Goal: Information Seeking & Learning: Learn about a topic

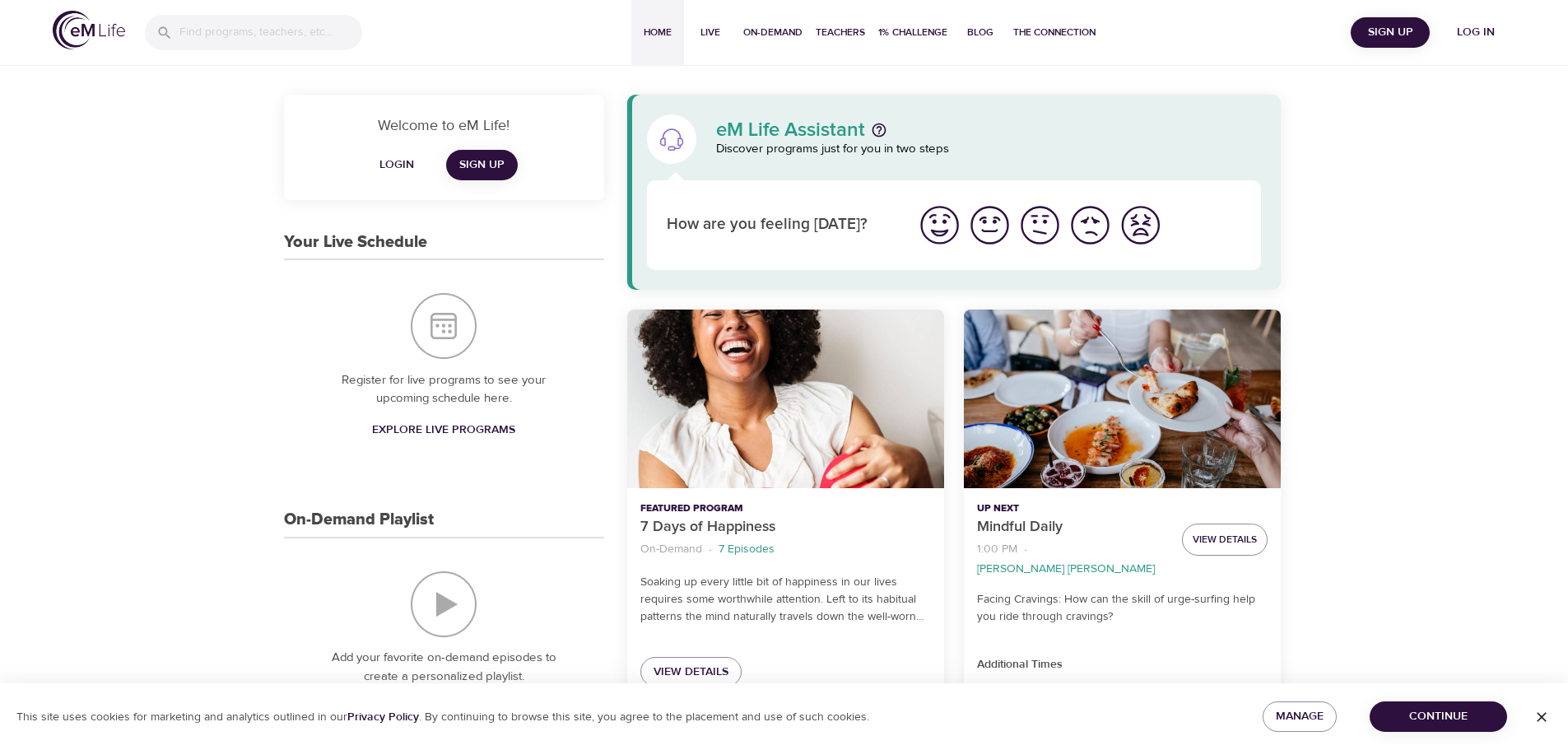
click at [1485, 31] on span "Log in" at bounding box center [1476, 32] width 66 height 20
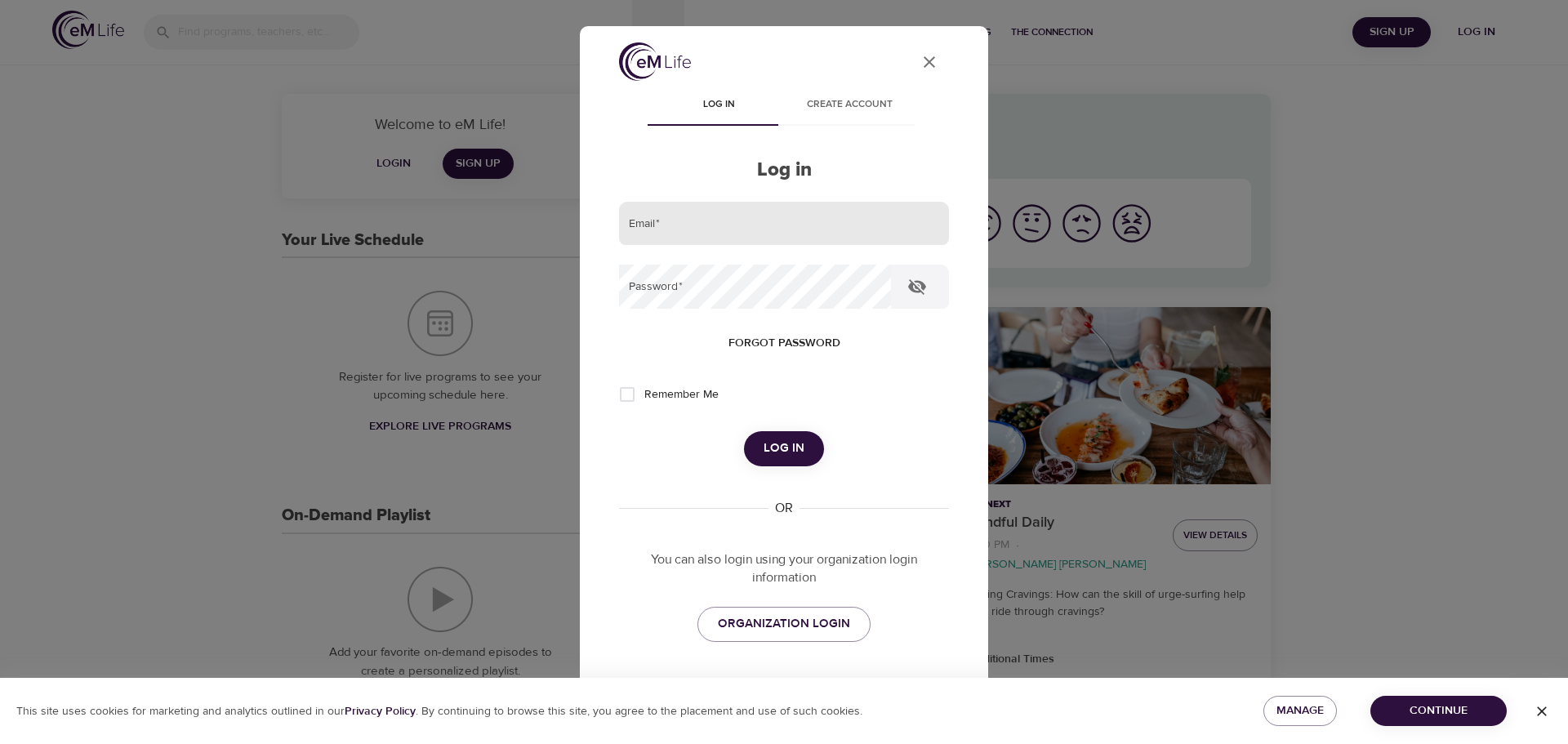
click at [691, 234] on input "email" at bounding box center [784, 224] width 330 height 44
type input "[PERSON_NAME][EMAIL_ADDRESS][DOMAIN_NAME]"
click at [744, 431] on button "Log in" at bounding box center [784, 448] width 80 height 35
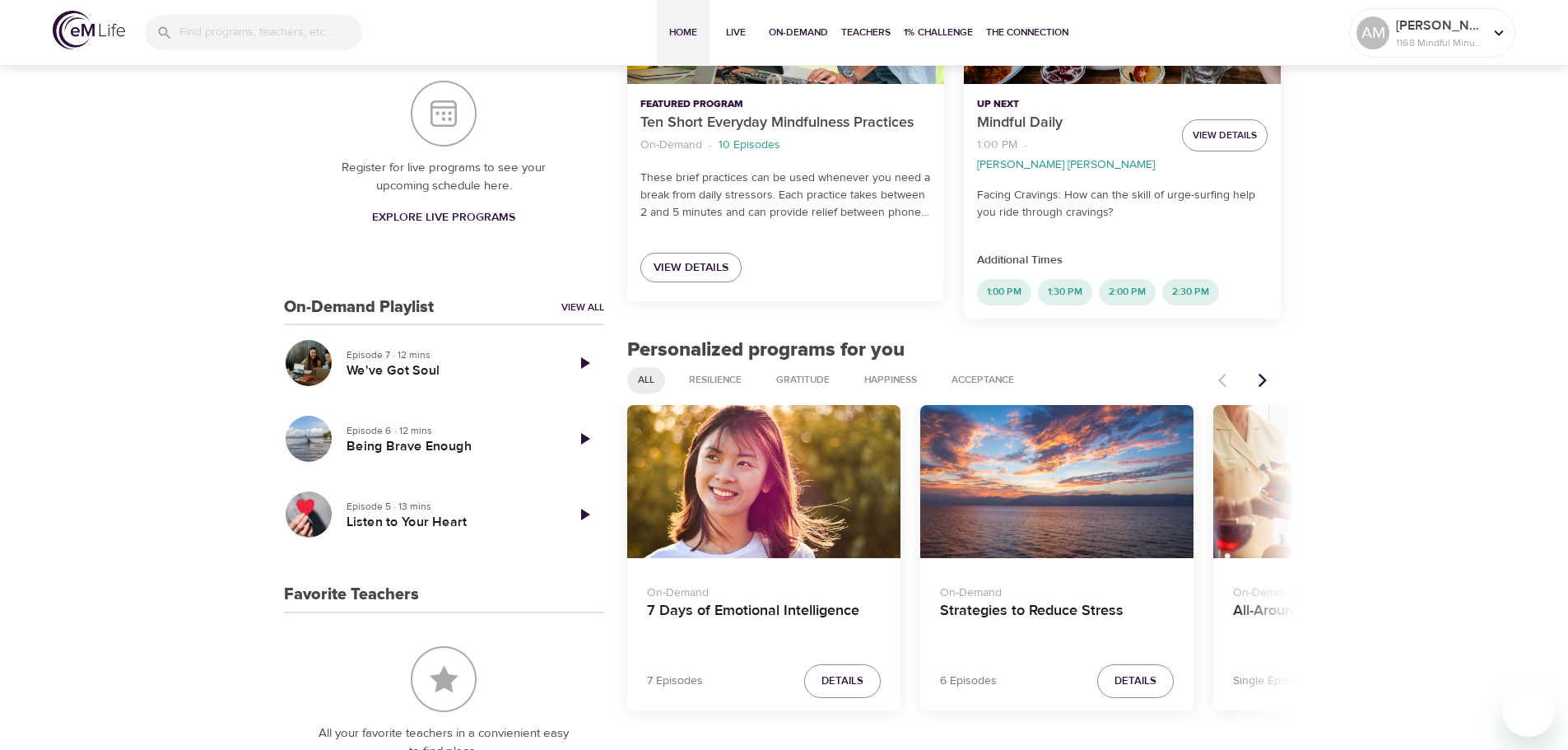
scroll to position [411, 0]
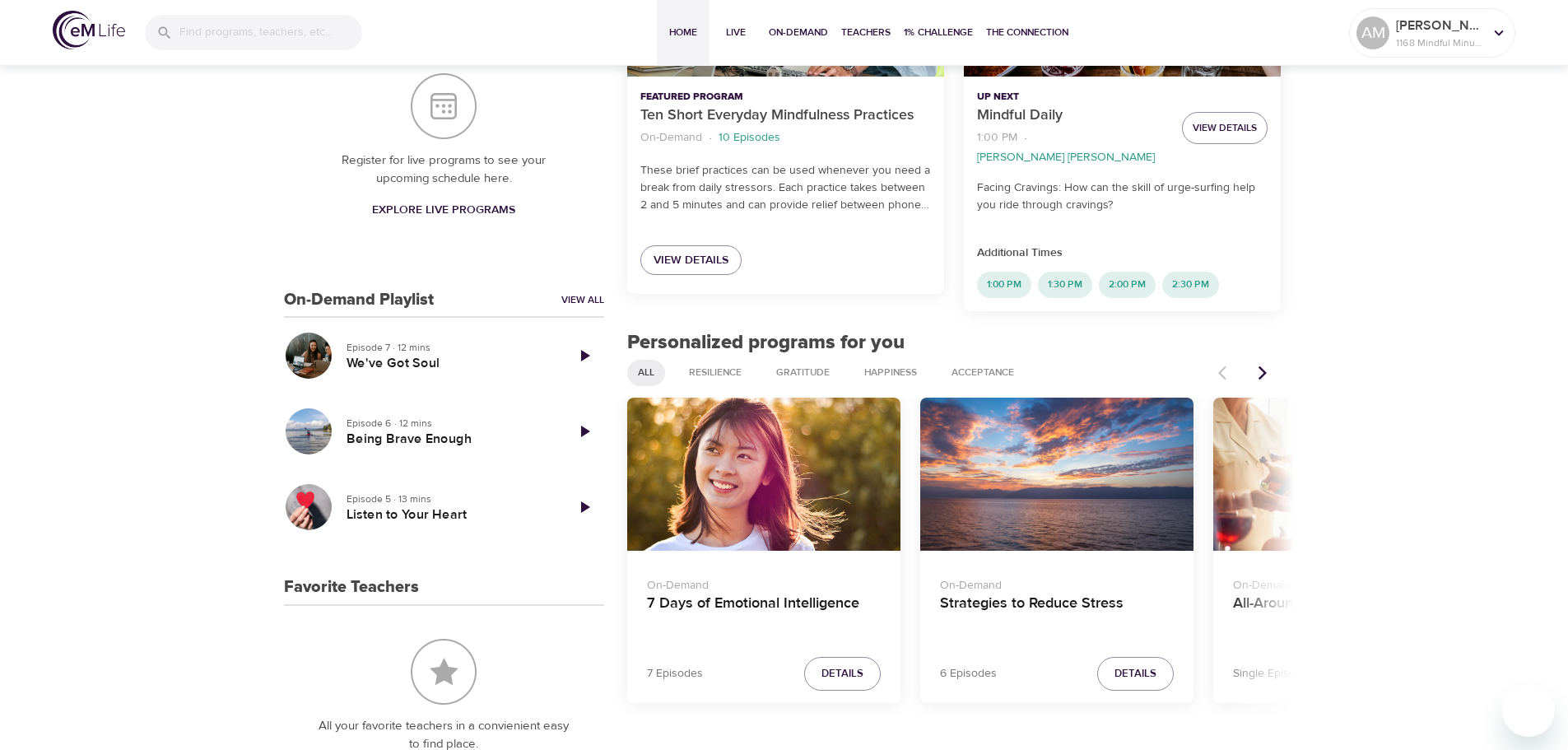
click at [1260, 365] on icon "Next items" at bounding box center [1262, 372] width 16 height 16
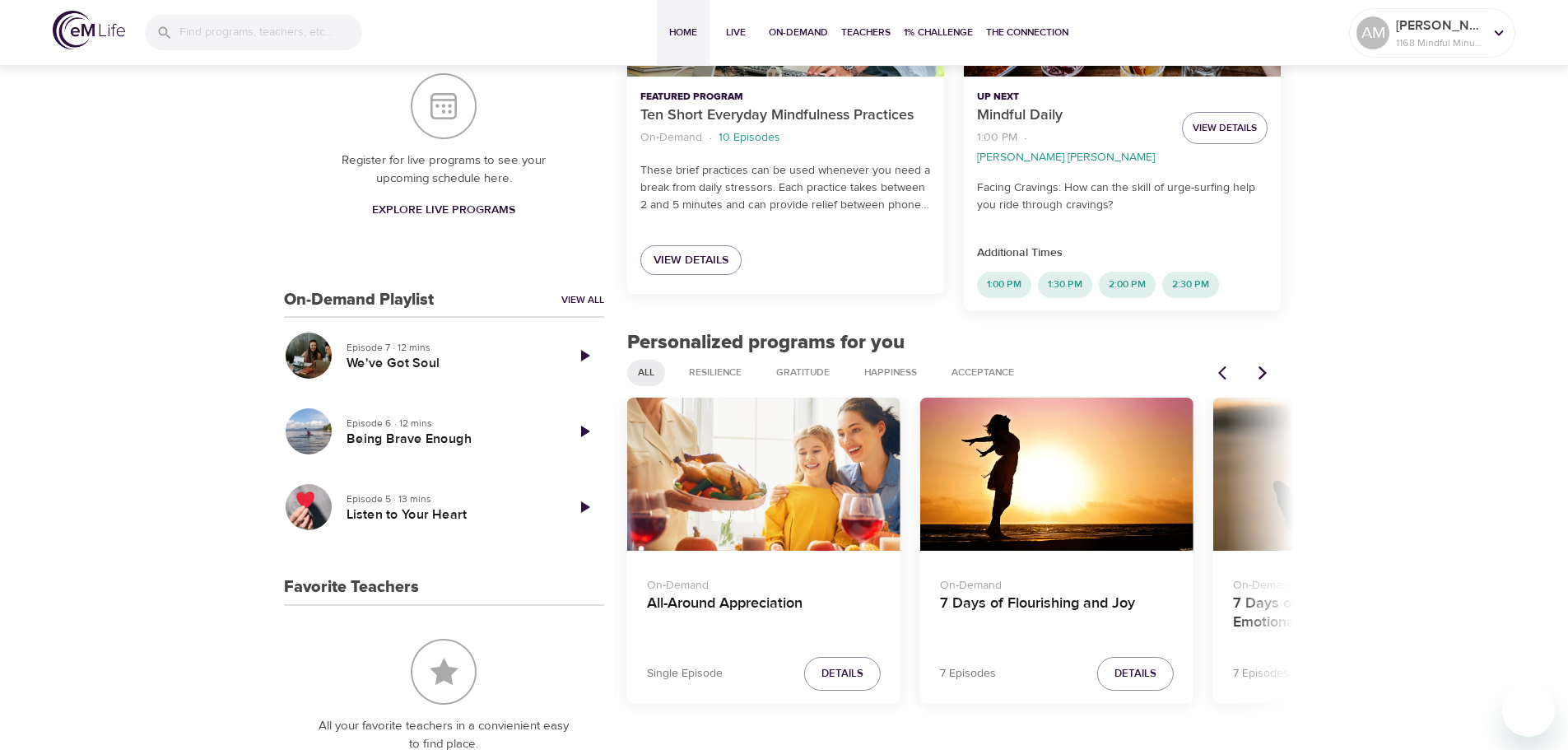
click at [1260, 365] on icon "Next items" at bounding box center [1262, 372] width 16 height 16
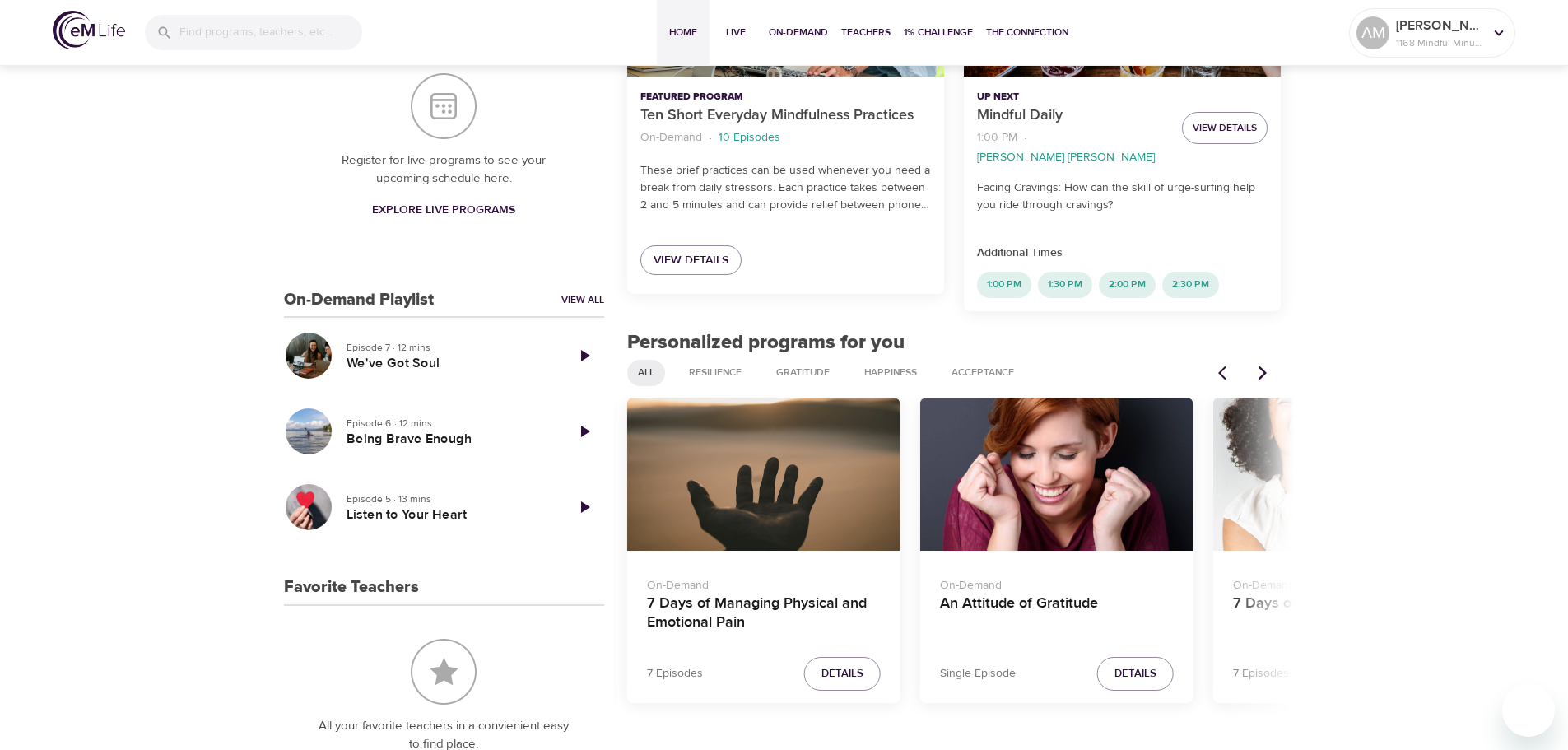
click at [1260, 365] on icon "Next items" at bounding box center [1262, 372] width 16 height 16
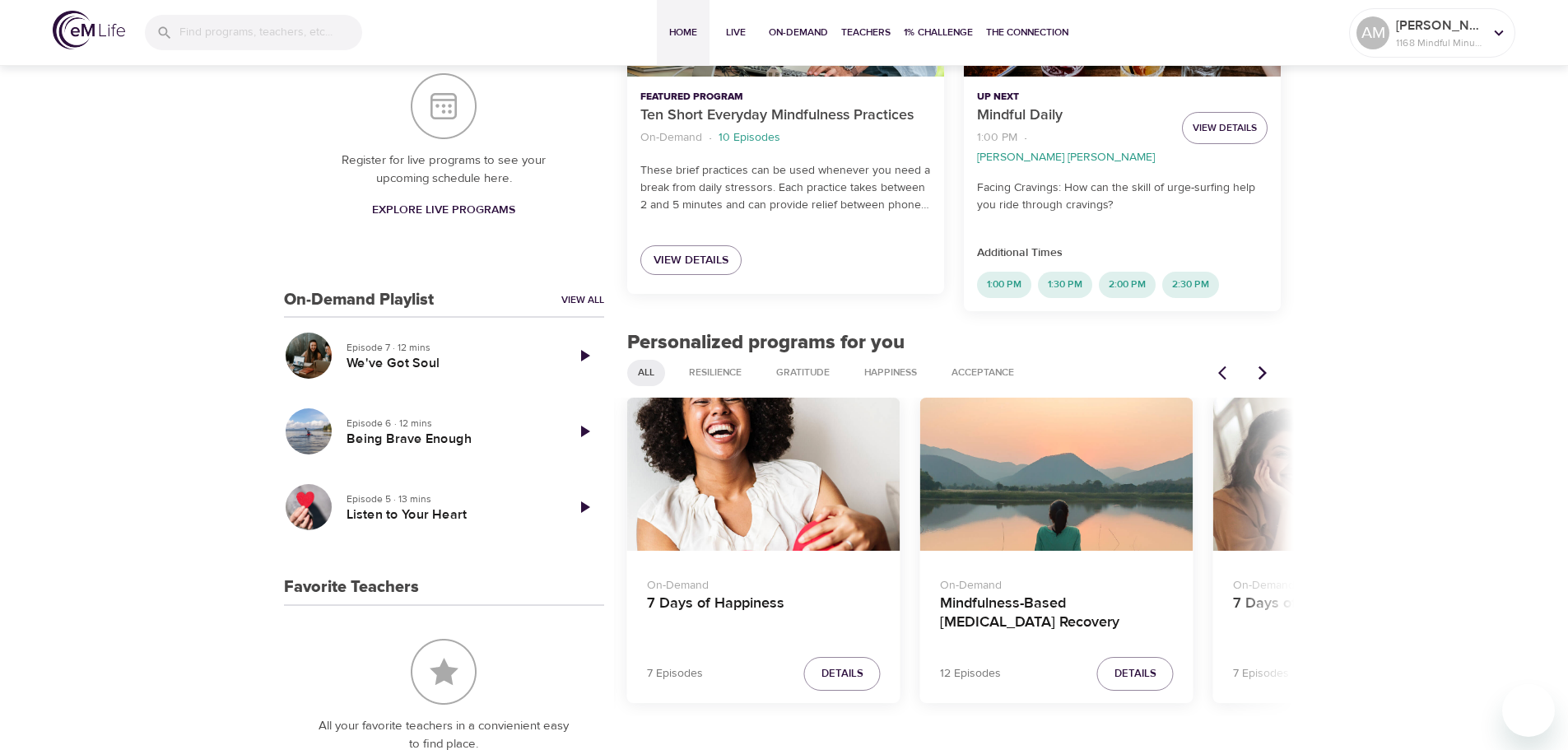
click at [1260, 365] on icon "Next items" at bounding box center [1262, 372] width 16 height 16
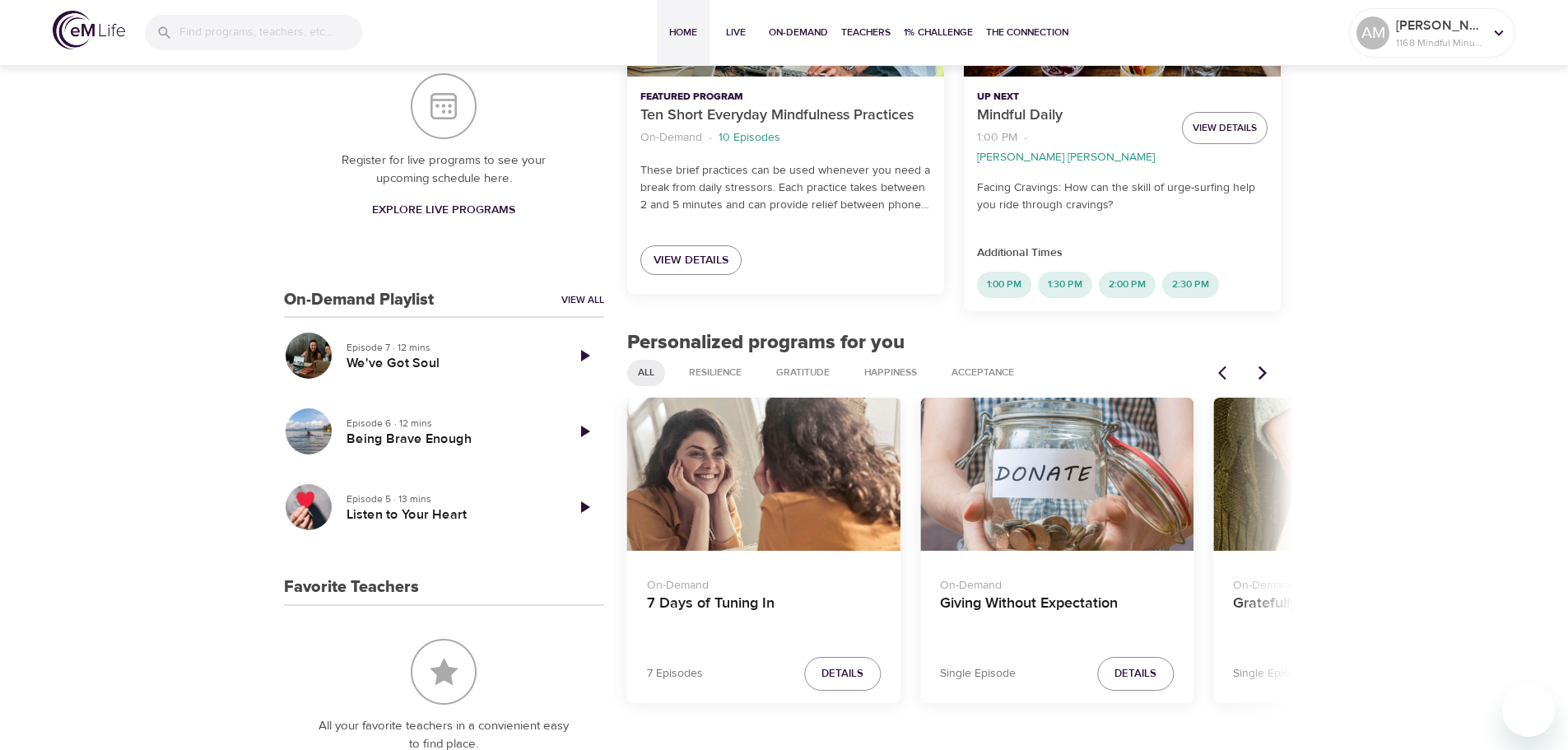
click at [1260, 365] on icon "Next items" at bounding box center [1262, 372] width 16 height 16
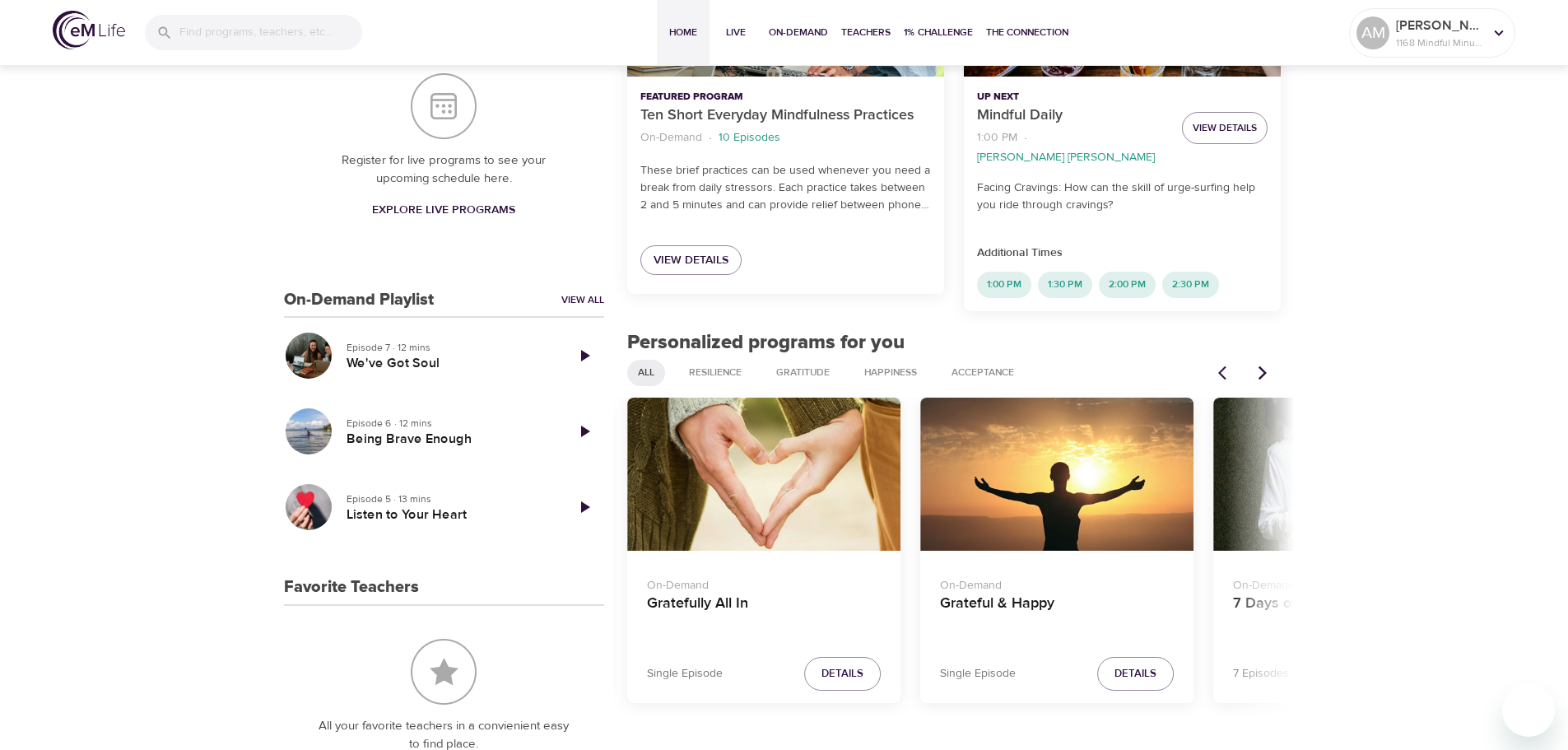
click at [1260, 365] on icon "Next items" at bounding box center [1262, 372] width 16 height 16
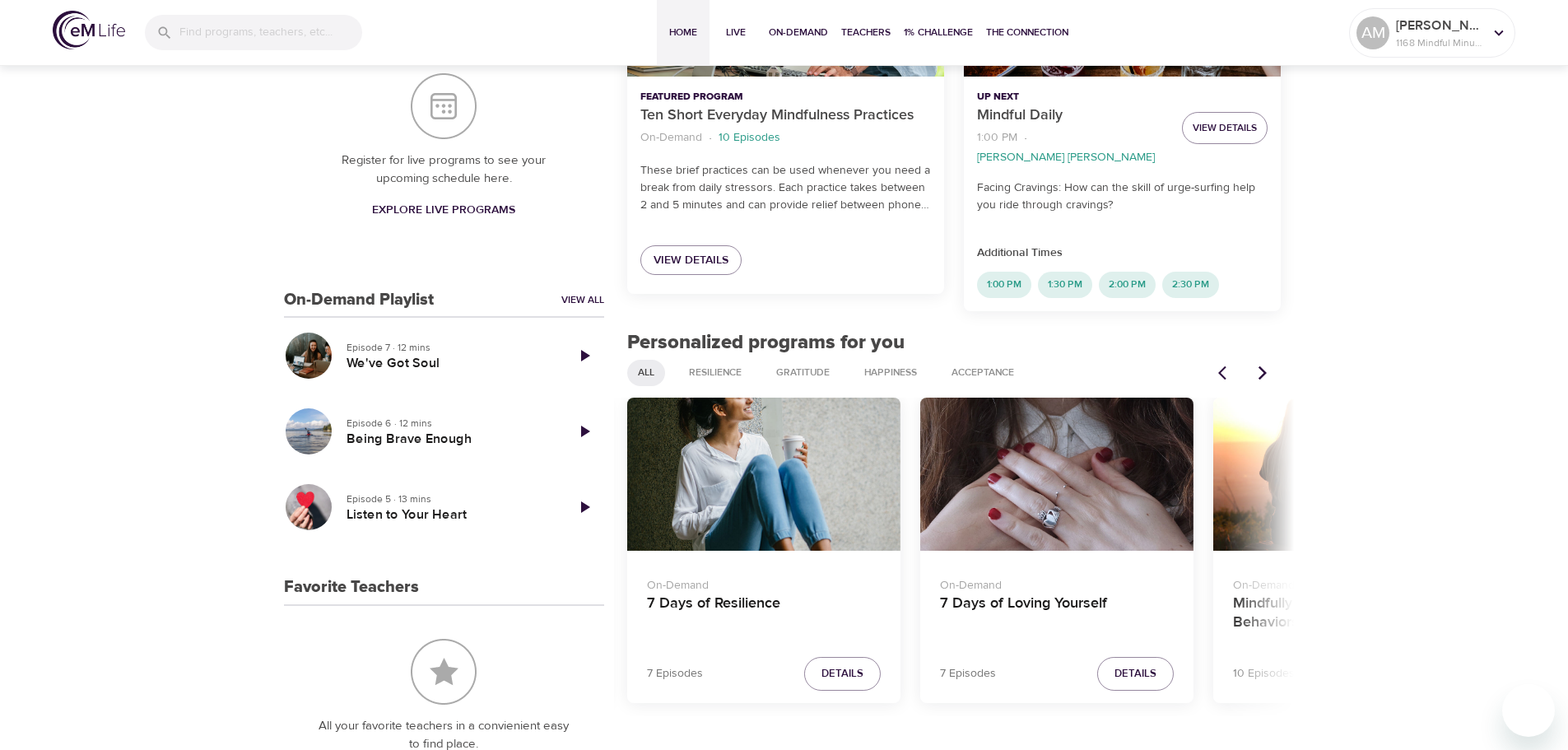
click at [1260, 365] on icon "Next items" at bounding box center [1262, 372] width 16 height 16
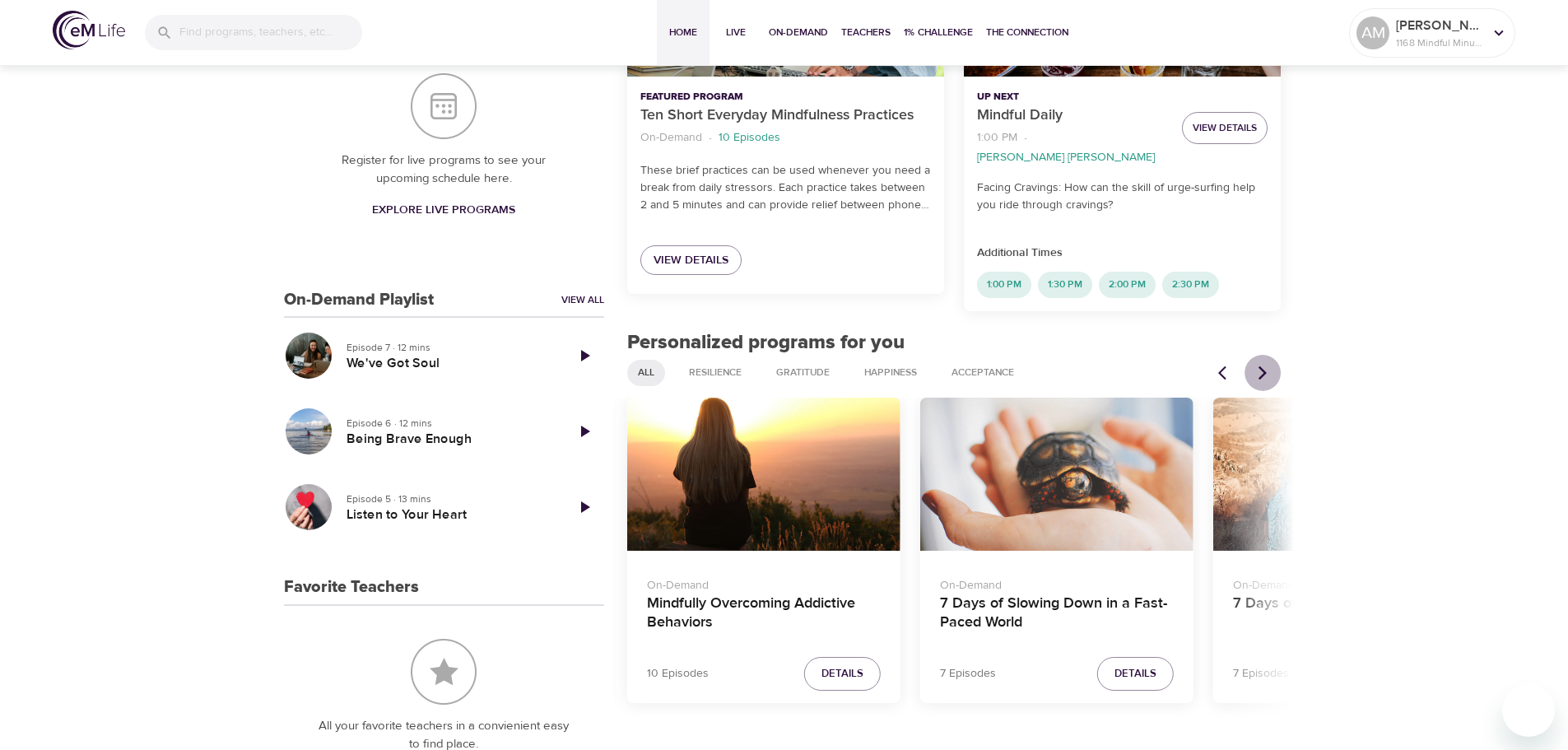
click at [1260, 365] on icon "Next items" at bounding box center [1262, 372] width 16 height 16
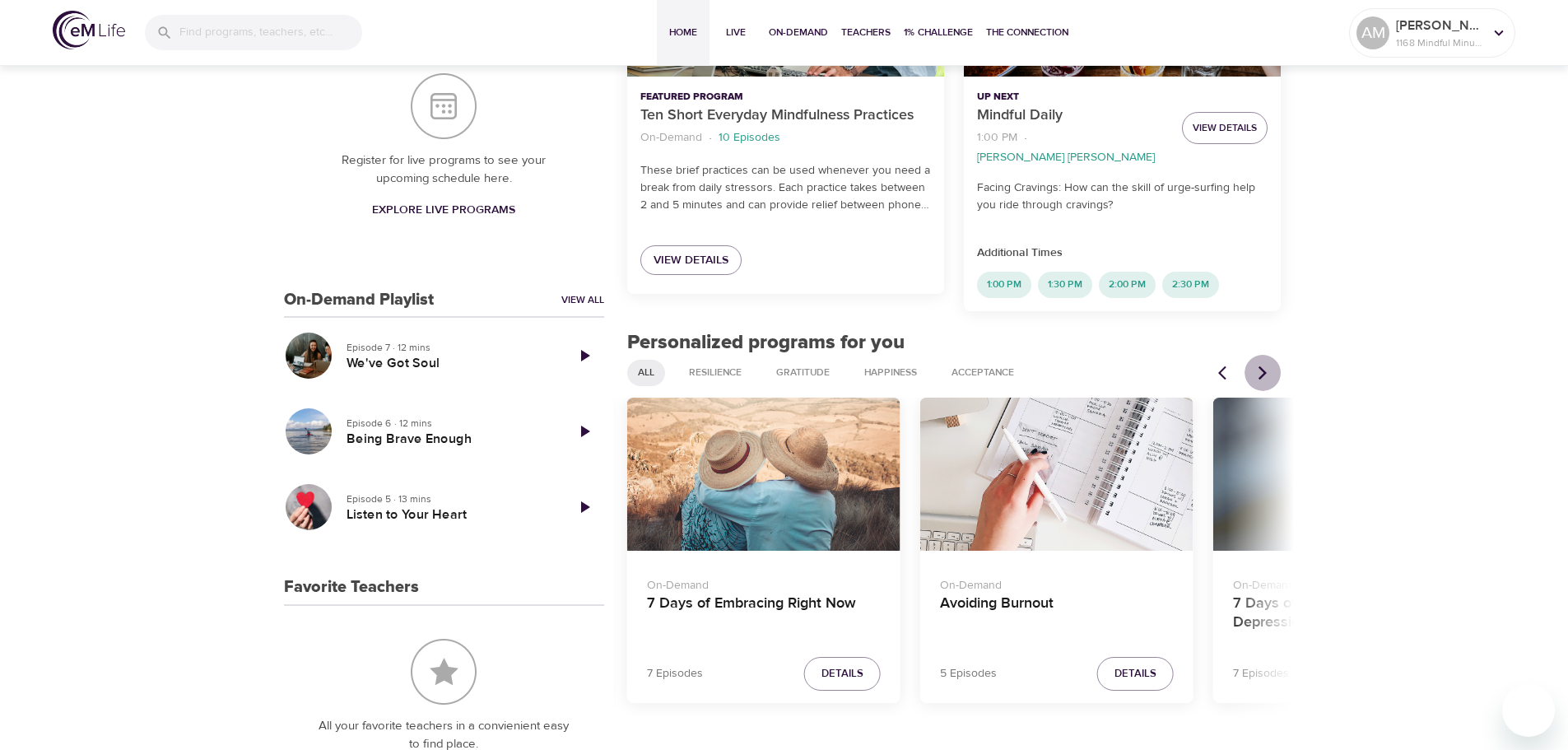
click at [1260, 365] on icon "Next items" at bounding box center [1262, 372] width 16 height 16
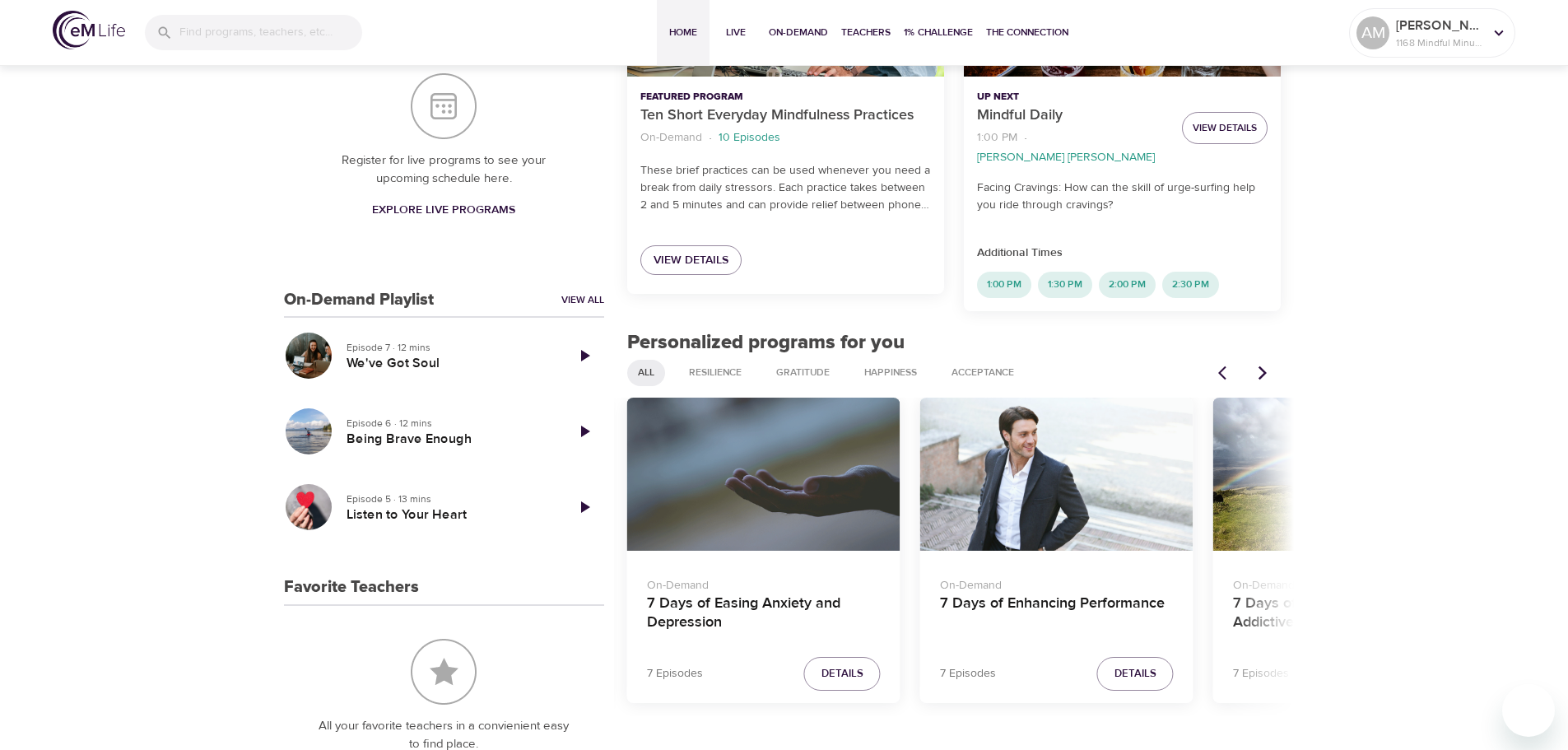
click at [1126, 457] on div "7 Days of Enhancing Performance" at bounding box center [1057, 474] width 273 height 154
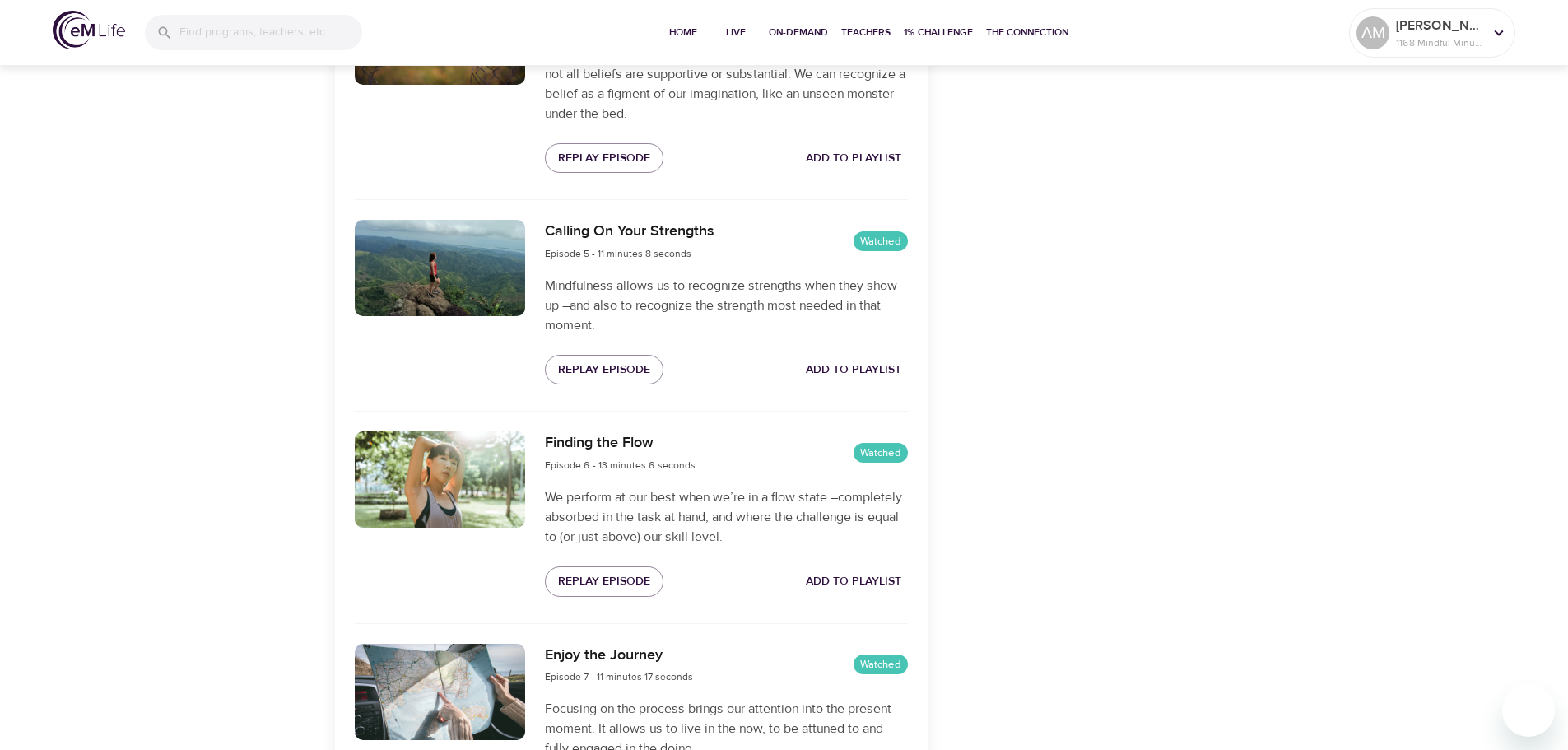
scroll to position [1516, 0]
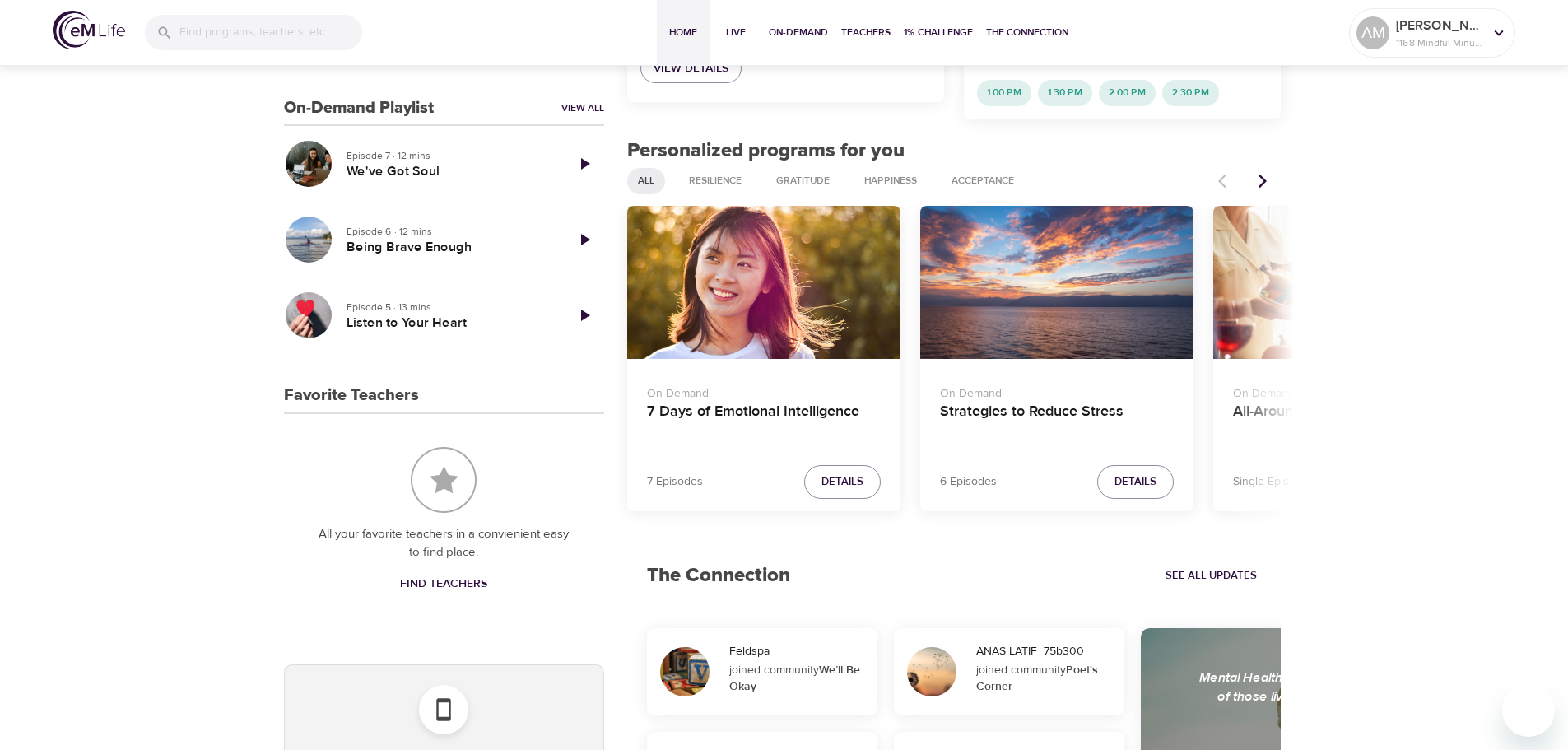
scroll to position [439, 0]
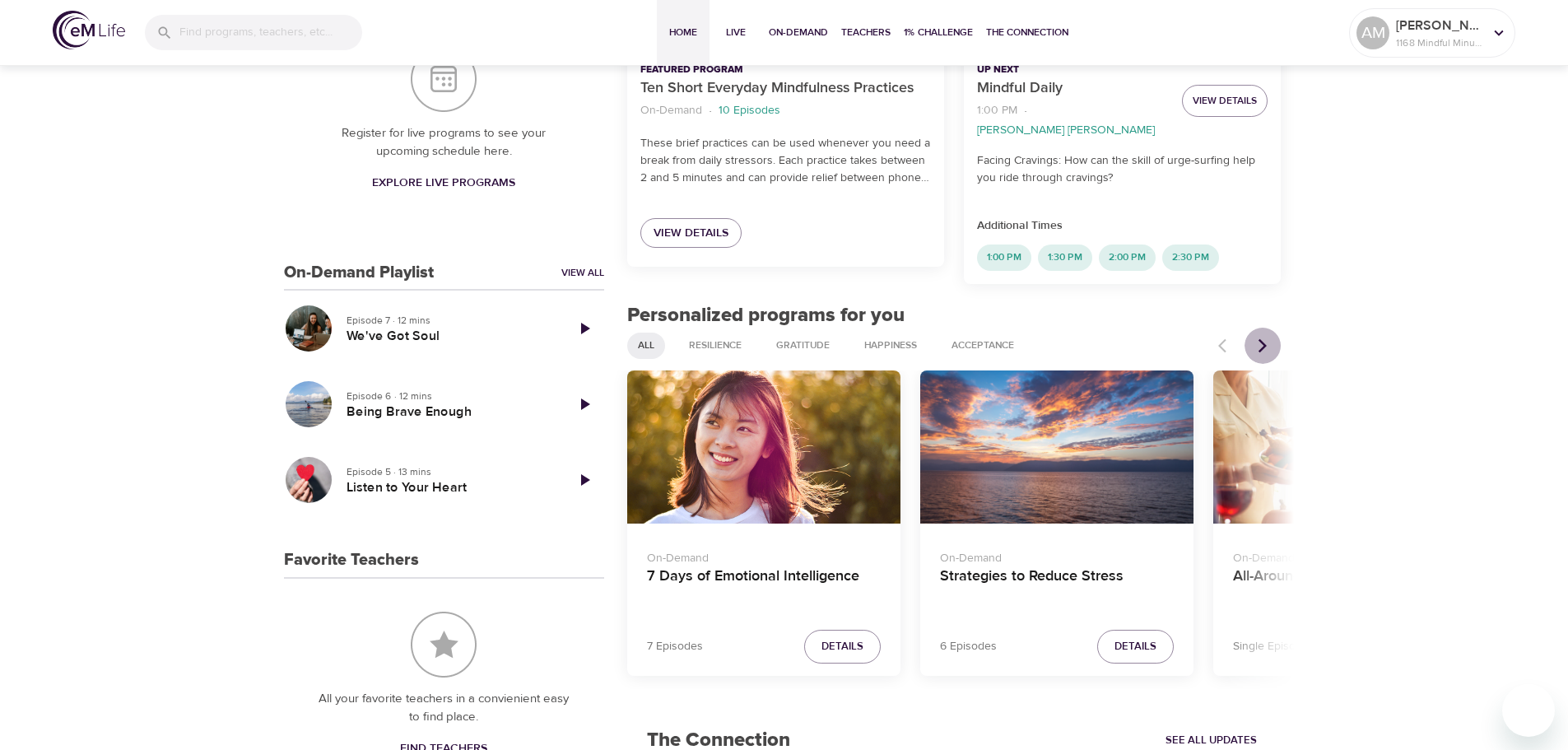
click at [1264, 339] on icon "Next items" at bounding box center [1263, 345] width 8 height 14
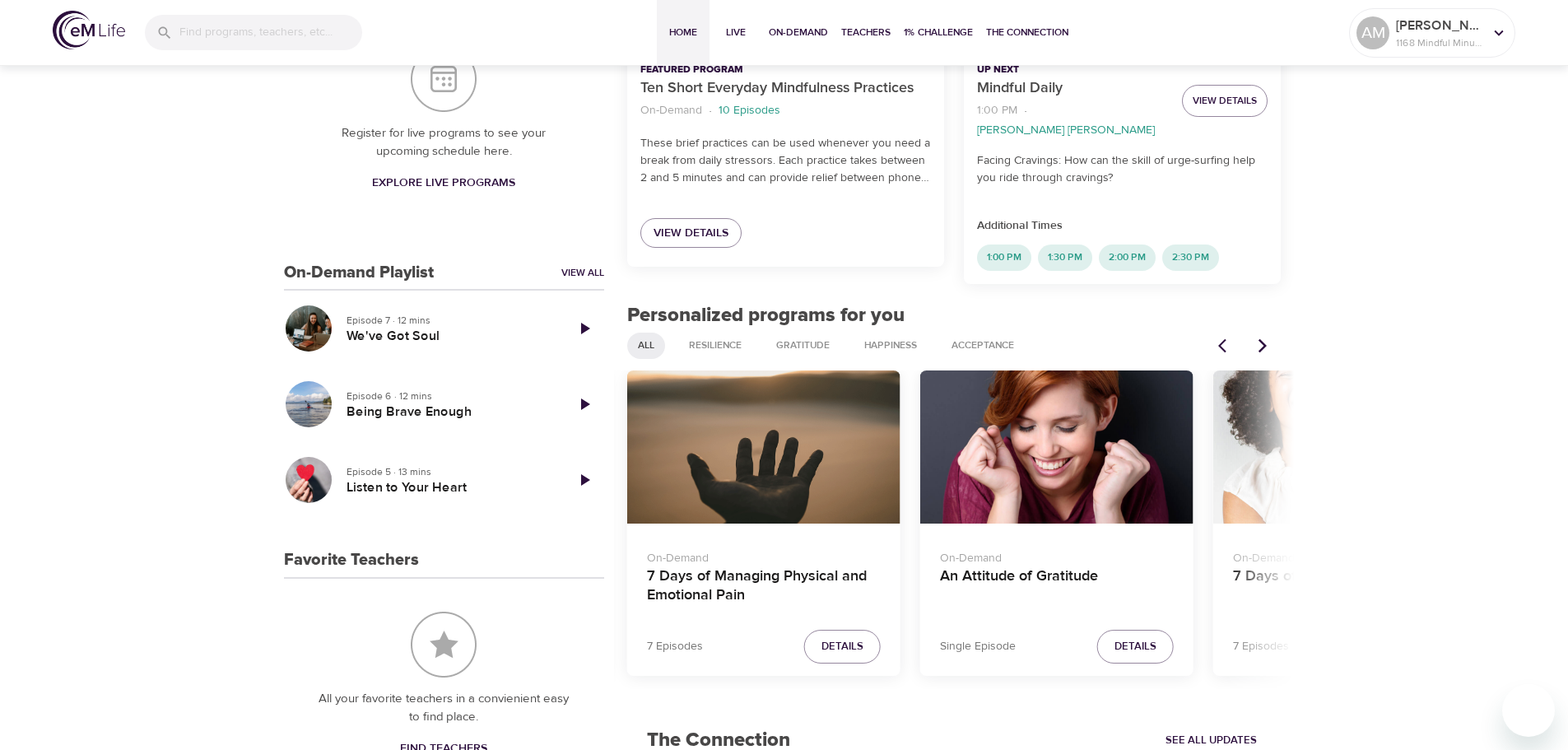
click at [1264, 339] on icon "Next items" at bounding box center [1263, 345] width 8 height 14
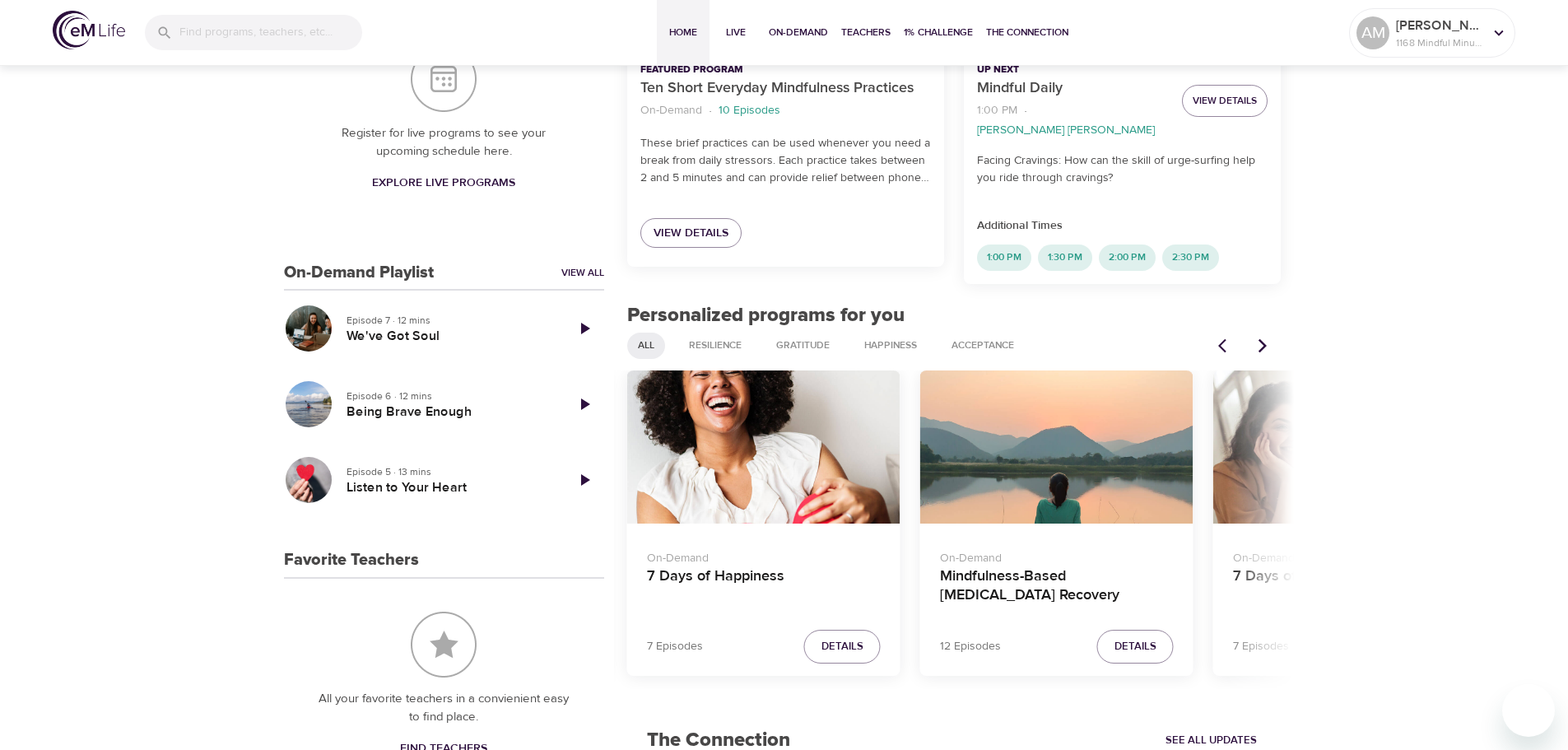
click at [1264, 339] on icon "Next items" at bounding box center [1263, 345] width 8 height 14
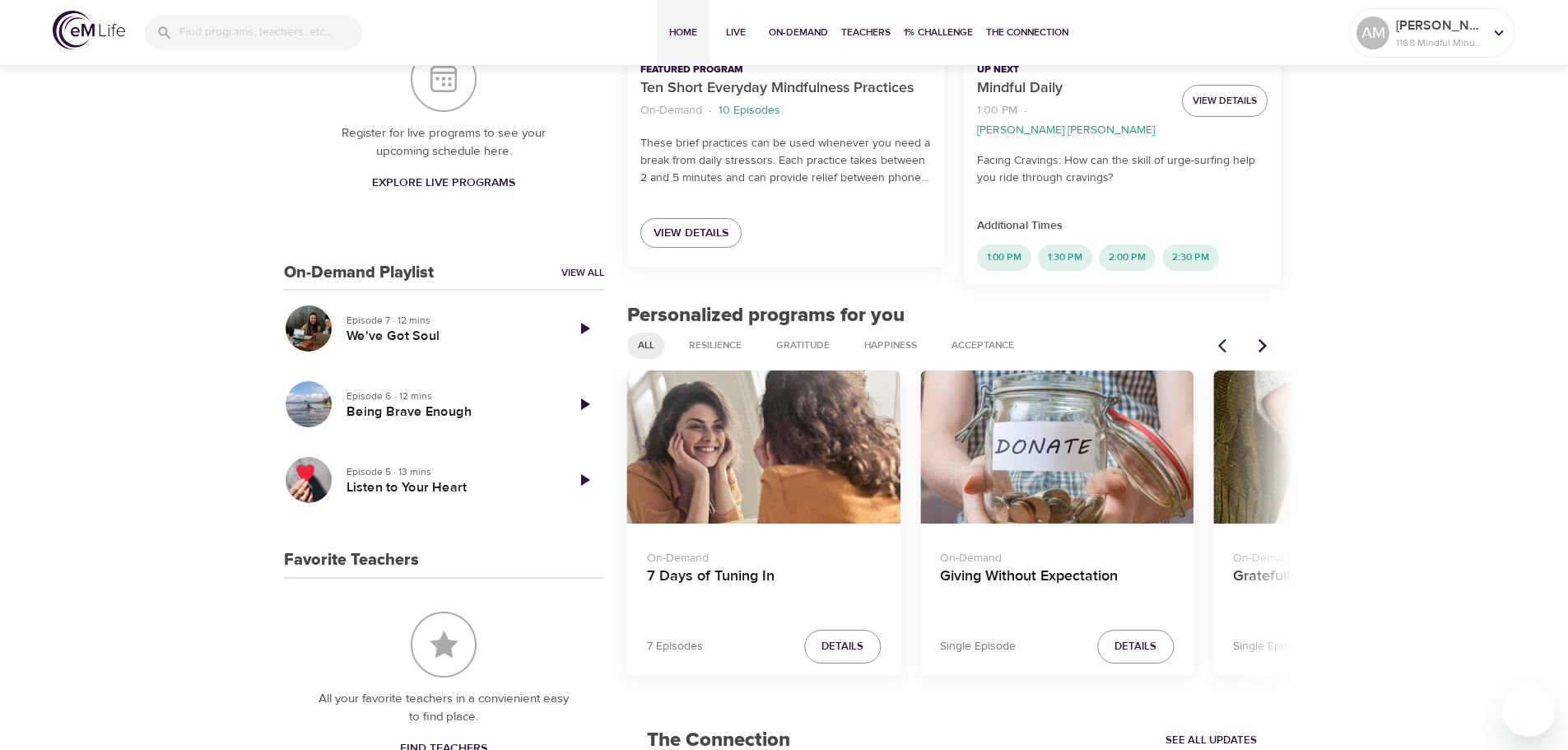
click at [1264, 339] on icon "Next items" at bounding box center [1263, 345] width 8 height 14
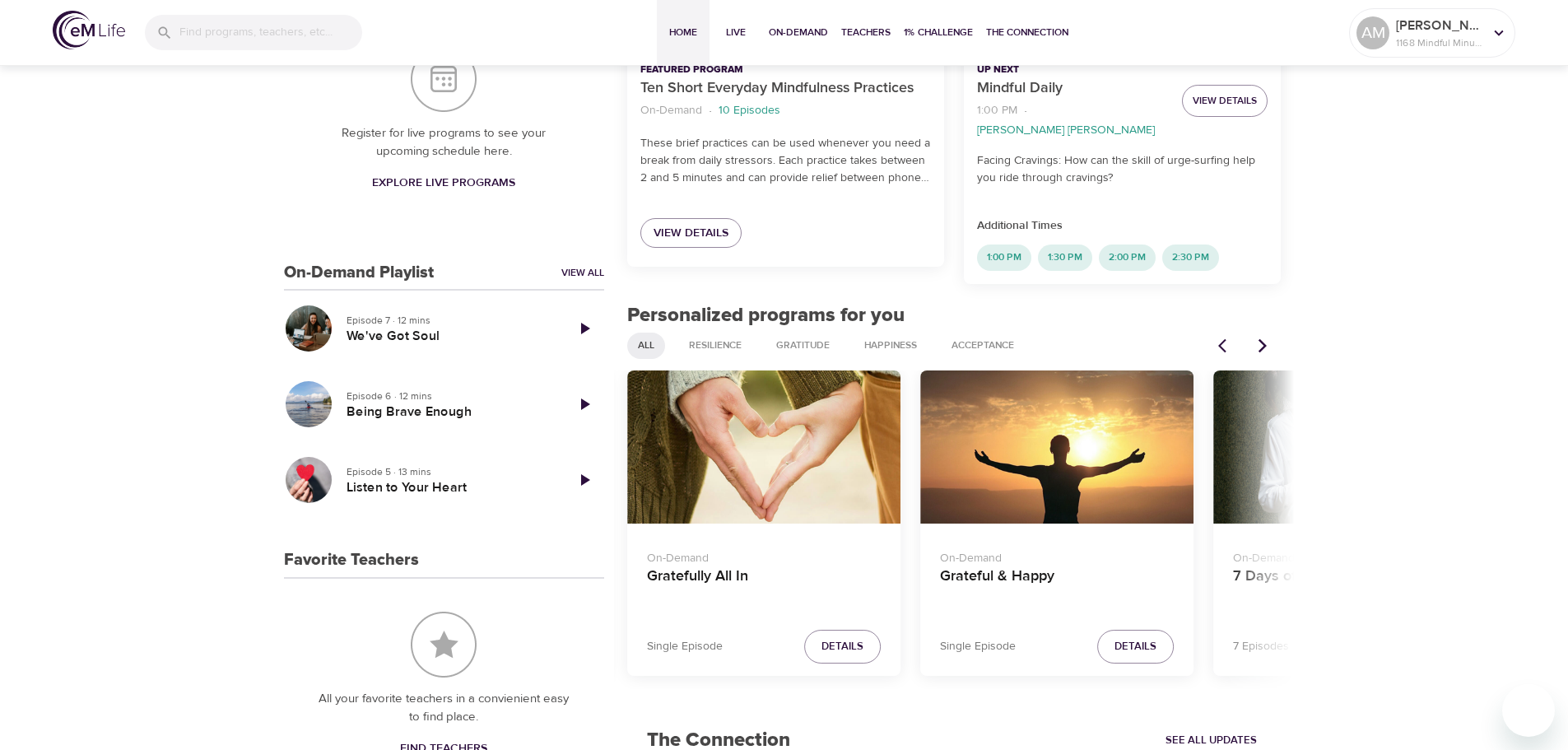
click at [1264, 339] on icon "Next items" at bounding box center [1263, 345] width 8 height 14
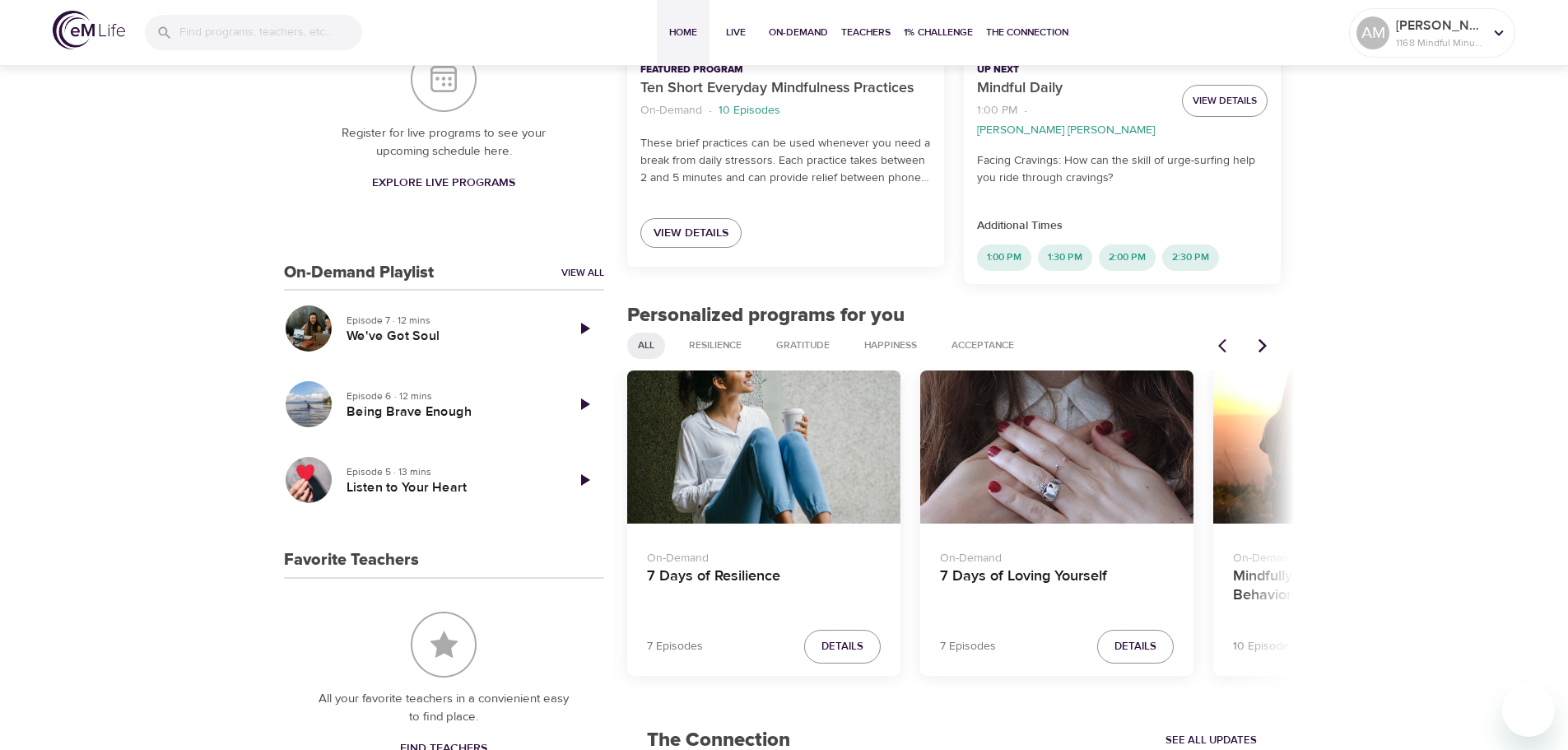
click at [1264, 339] on icon "Next items" at bounding box center [1263, 345] width 8 height 14
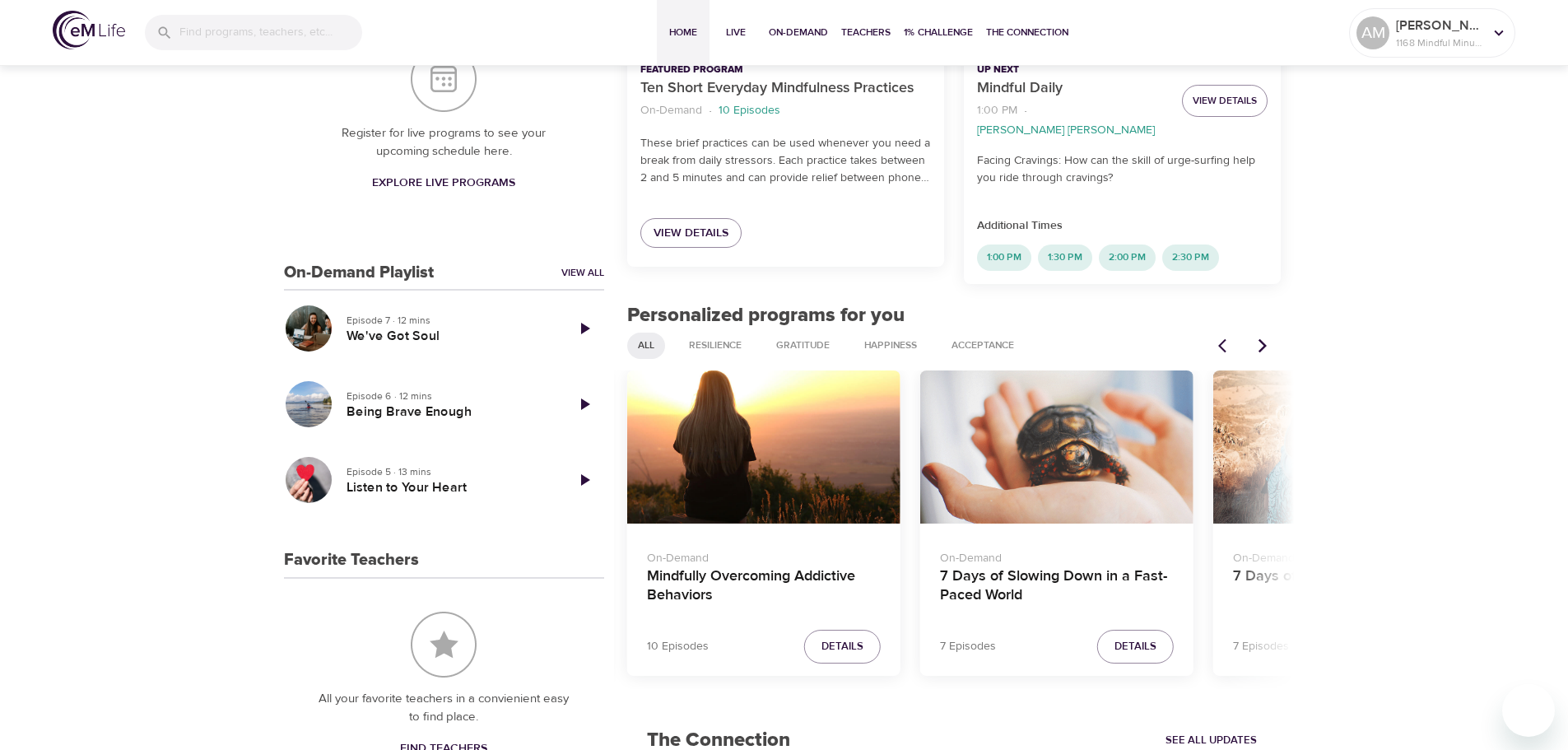
click at [1264, 339] on icon "Next items" at bounding box center [1263, 345] width 8 height 14
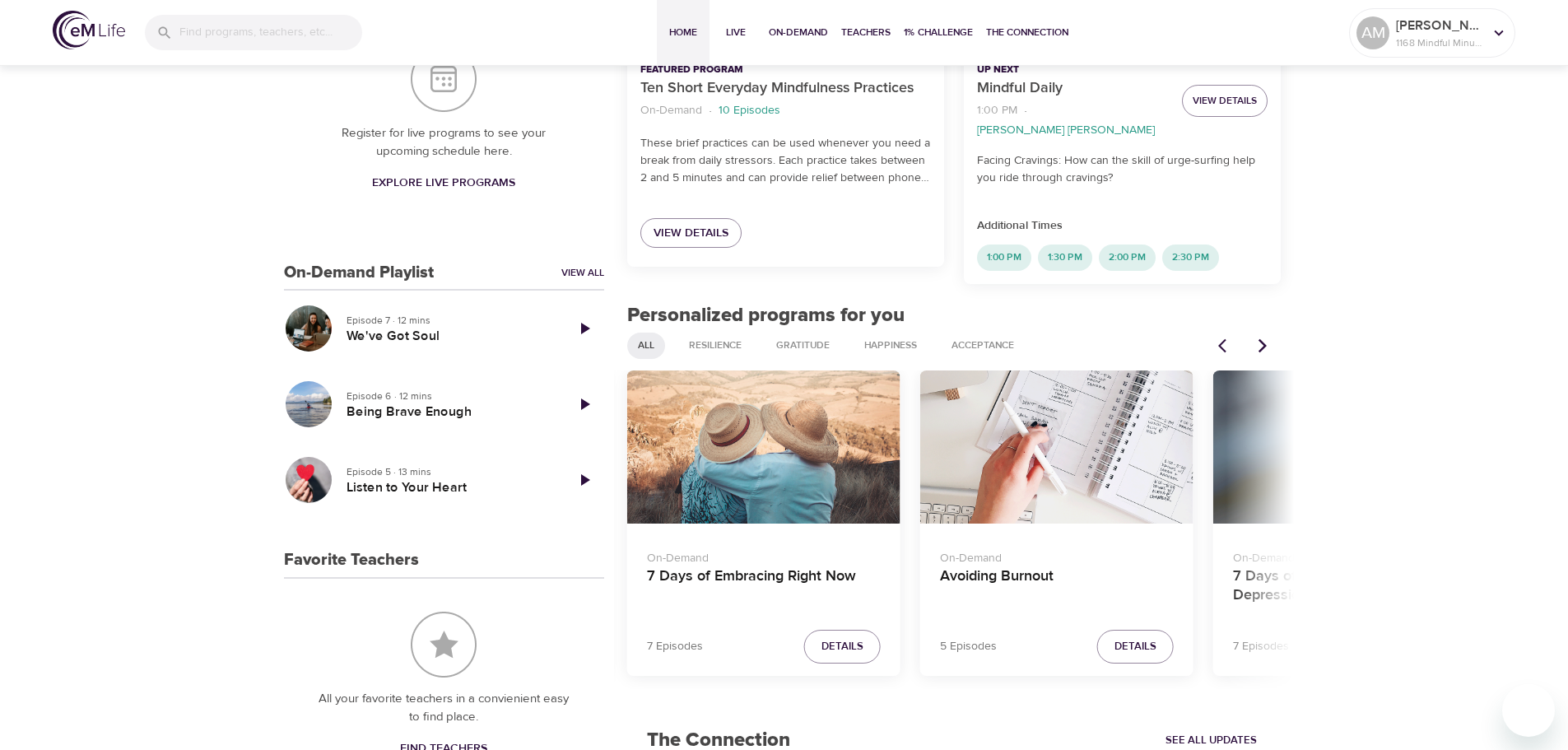
click at [1264, 339] on icon "Next items" at bounding box center [1263, 345] width 8 height 14
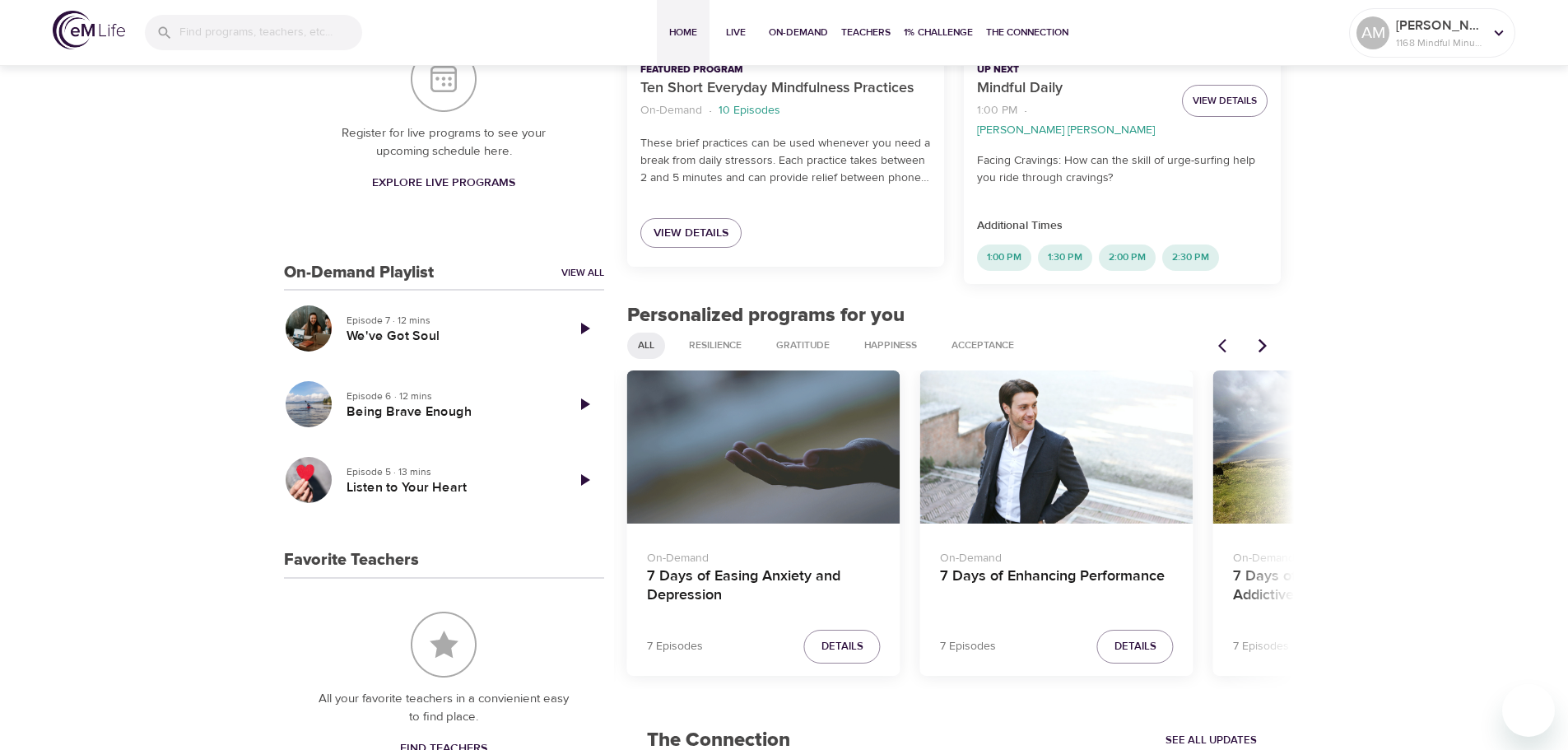
click at [1264, 339] on icon "Next items" at bounding box center [1263, 345] width 8 height 14
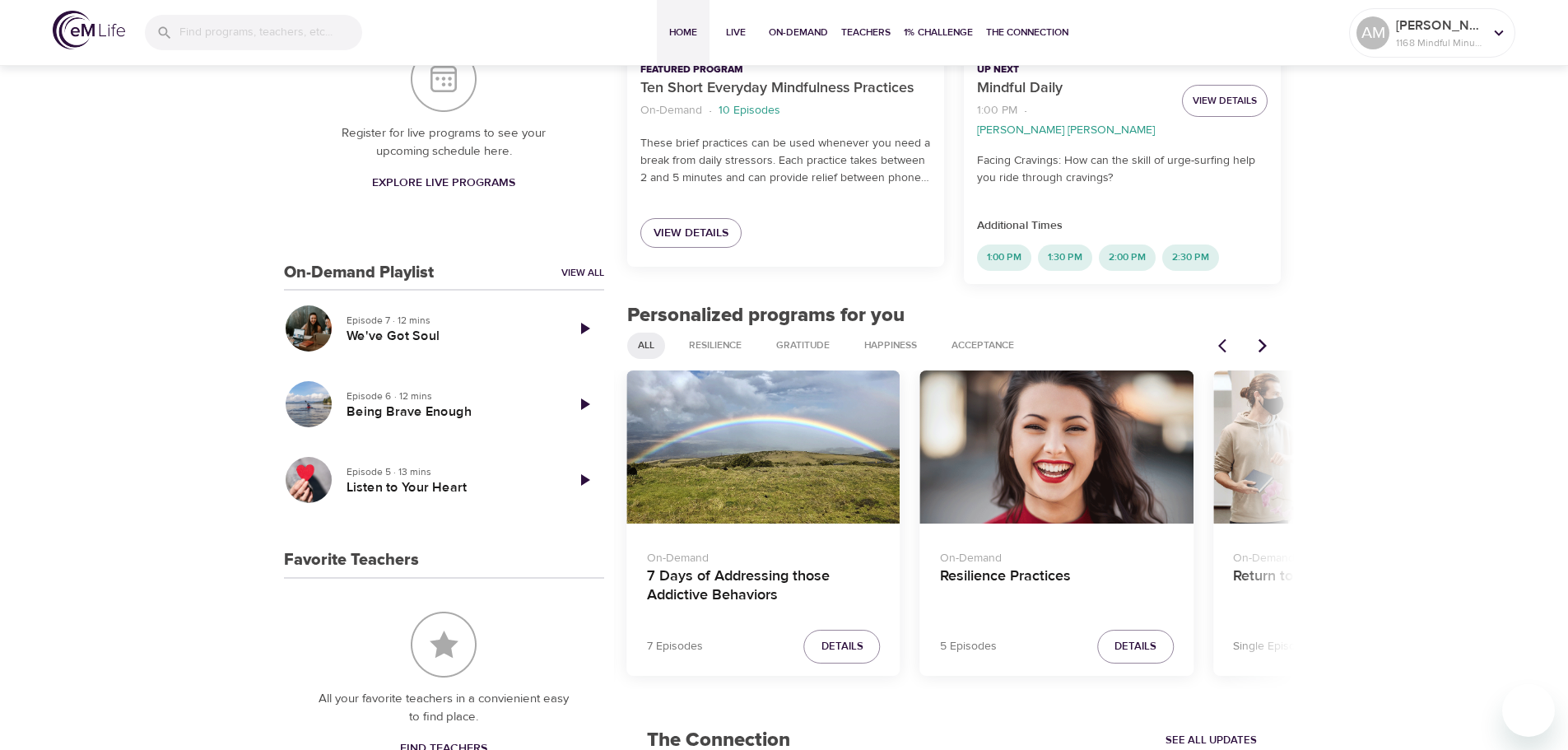
click at [1112, 411] on div "Resilience Practices" at bounding box center [1057, 447] width 273 height 154
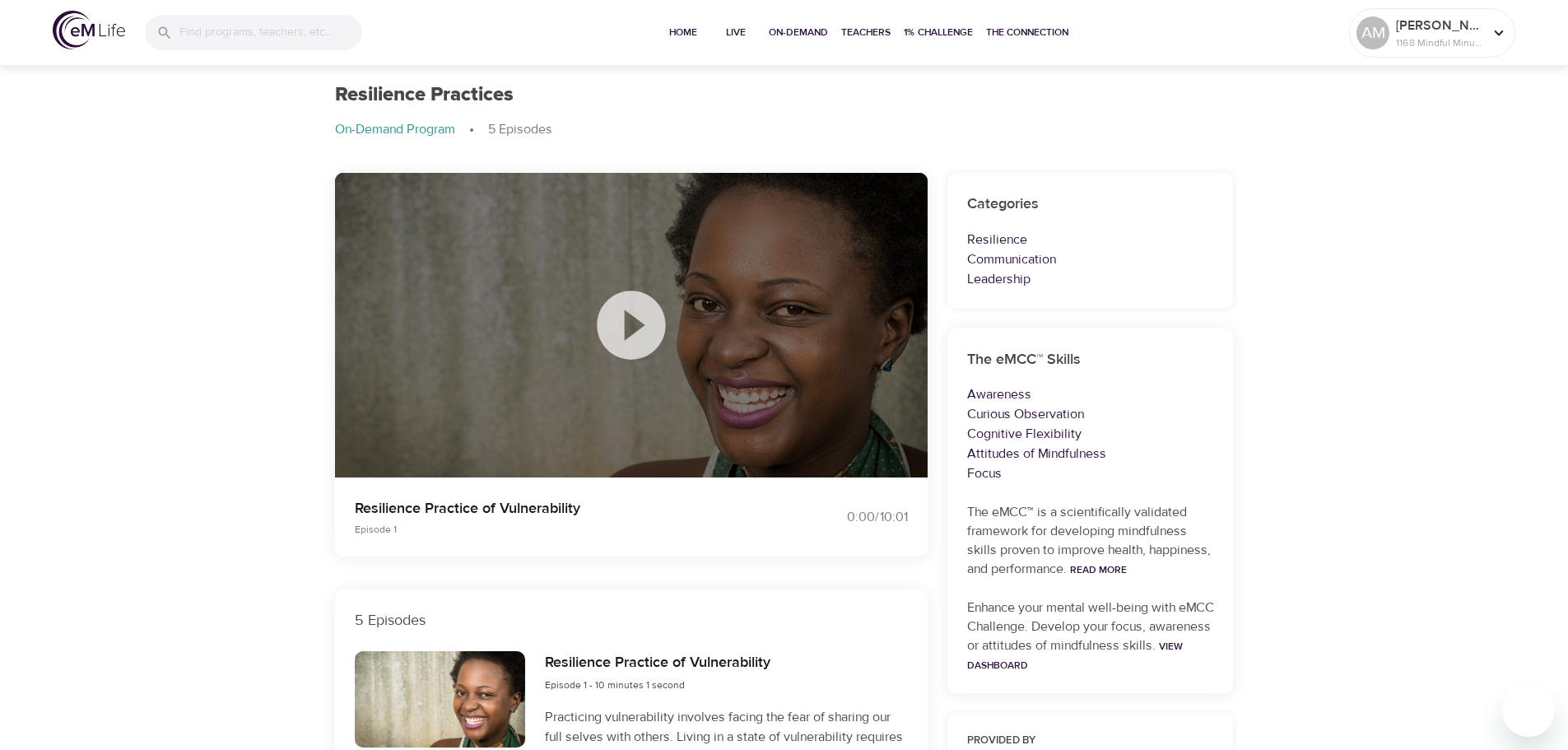
scroll to position [27, 0]
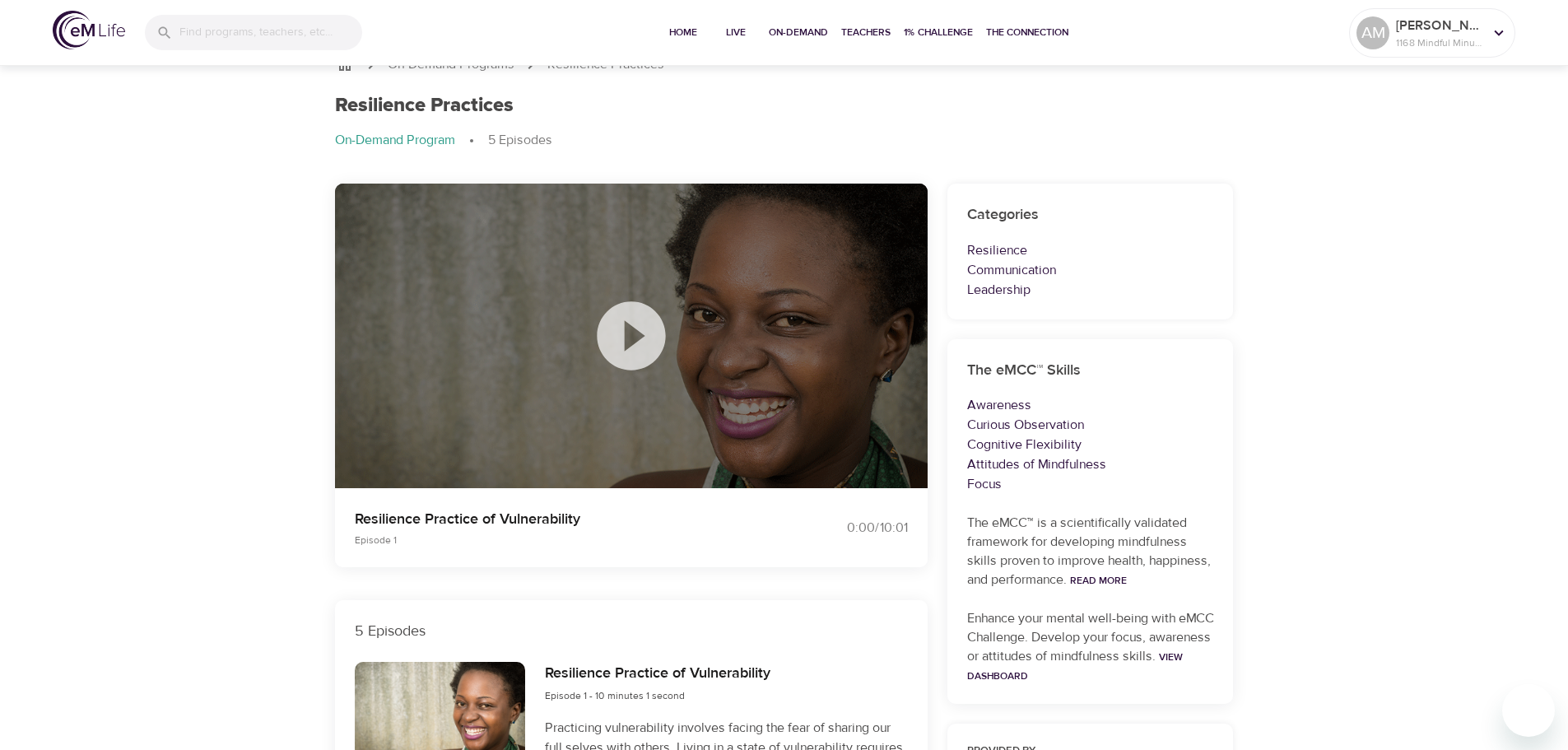
click at [632, 335] on icon at bounding box center [631, 335] width 82 height 82
